Goal: Information Seeking & Learning: Learn about a topic

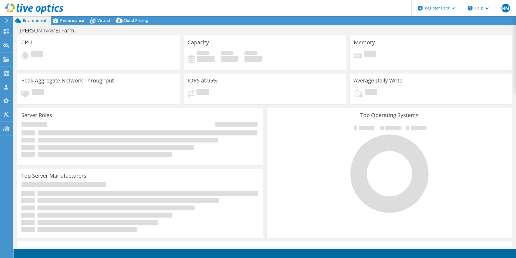
select select "[GEOGRAPHIC_DATA]"
select select "USD"
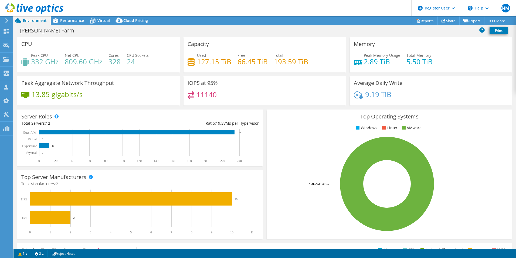
drag, startPoint x: 111, startPoint y: 46, endPoint x: 76, endPoint y: 27, distance: 40.0
click at [111, 46] on div "CPU Peak CPU 332 GHz Net CPU 809.60 GHz Cores 328 CPU Sockets 24" at bounding box center [98, 54] width 163 height 35
click at [71, 19] on span "Performance" at bounding box center [72, 20] width 24 height 5
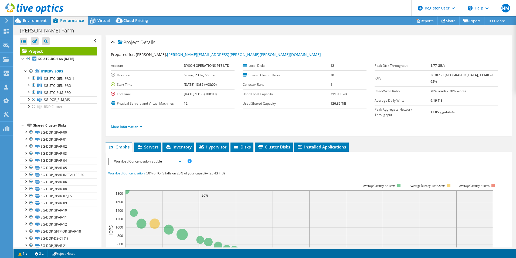
drag, startPoint x: 413, startPoint y: 133, endPoint x: 410, endPoint y: 133, distance: 3.5
click at [410, 142] on ul "Graphs Servers Inventory Hypervisor Disks Cluster Disks Installed Applications" at bounding box center [309, 146] width 406 height 9
click at [121, 124] on li "More Information" at bounding box center [128, 127] width 35 height 6
click at [121, 124] on link "More Information" at bounding box center [127, 126] width 32 height 5
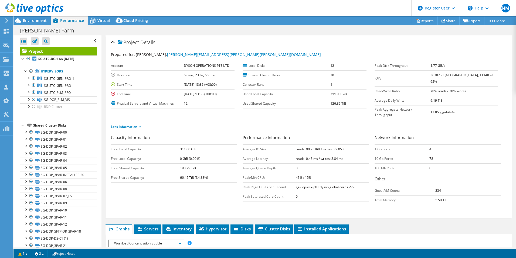
drag, startPoint x: 346, startPoint y: 137, endPoint x: 292, endPoint y: 137, distance: 54.5
click at [292, 144] on tr "Average IO Size: reads: 90.98 KiB / writes: 39.05 KiB" at bounding box center [306, 148] width 126 height 9
click at [357, 122] on ul "Less Information" at bounding box center [308, 125] width 395 height 7
click at [355, 122] on ul "Less Information" at bounding box center [308, 125] width 395 height 7
click at [354, 122] on ul "Less Information" at bounding box center [308, 125] width 395 height 7
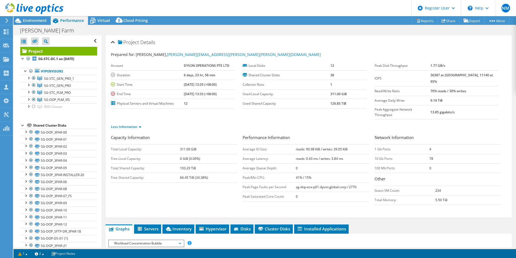
click at [354, 122] on ul "Less Information" at bounding box center [308, 125] width 395 height 7
drag, startPoint x: 354, startPoint y: 116, endPoint x: 351, endPoint y: 114, distance: 2.9
click at [350, 122] on ul "Less Information" at bounding box center [308, 125] width 395 height 7
drag, startPoint x: 491, startPoint y: 29, endPoint x: 463, endPoint y: 25, distance: 28.0
click at [491, 29] on div "[PERSON_NAME] Farm Print" at bounding box center [264, 30] width 503 height 10
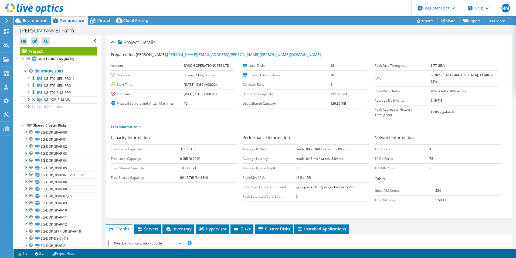
click at [336, 122] on ul "Less Information" at bounding box center [308, 125] width 395 height 7
click at [334, 122] on ul "Less Information" at bounding box center [308, 125] width 395 height 7
drag, startPoint x: 334, startPoint y: 113, endPoint x: 333, endPoint y: 117, distance: 3.8
click at [332, 122] on ul "Less Information" at bounding box center [308, 125] width 395 height 7
drag, startPoint x: 348, startPoint y: 137, endPoint x: 301, endPoint y: 137, distance: 47.0
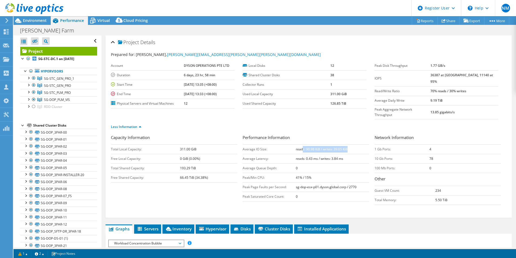
click at [301, 144] on td "reads: 90.98 KiB / writes: 39.05 KiB" at bounding box center [332, 148] width 73 height 9
drag, startPoint x: 479, startPoint y: 83, endPoint x: 410, endPoint y: 84, distance: 69.7
click at [410, 86] on tr "Read/Write Ratio 70% reads / 30% writes" at bounding box center [437, 90] width 124 height 9
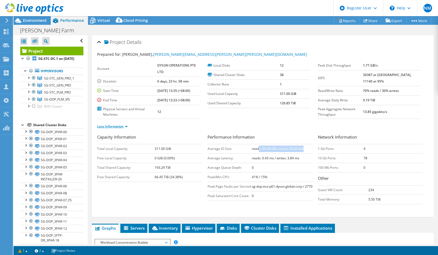
click at [113, 126] on link "Less Information" at bounding box center [112, 126] width 31 height 5
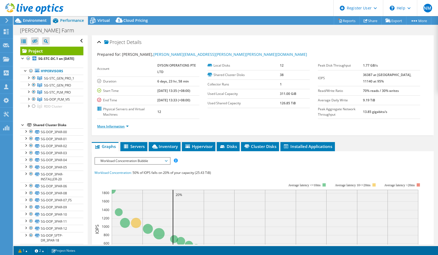
click at [113, 126] on link "More Information" at bounding box center [113, 126] width 32 height 5
